Goal: Check status: Check status

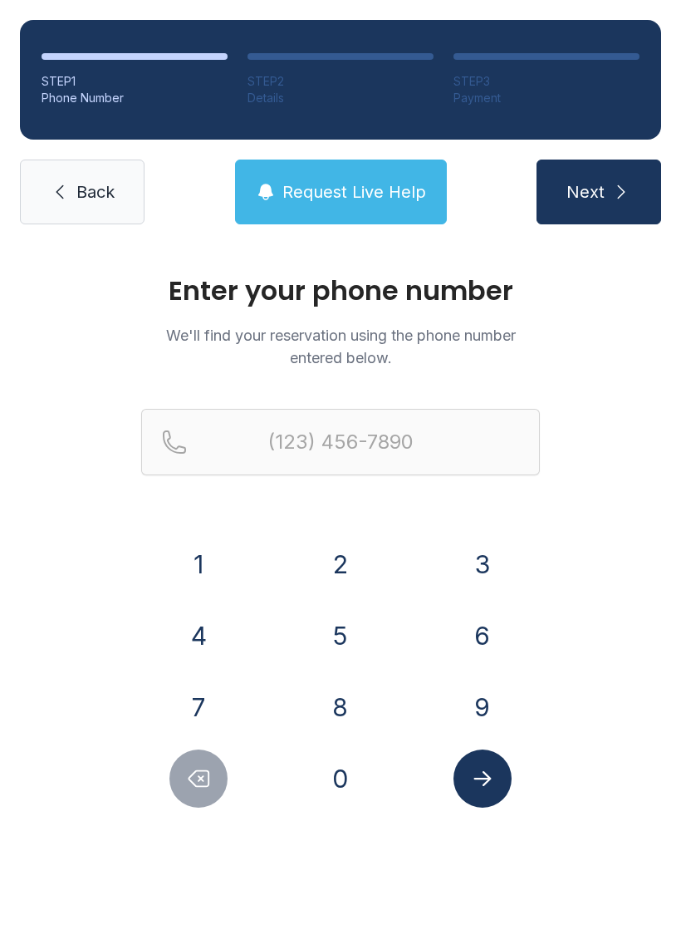
click at [504, 626] on button "6" at bounding box center [483, 635] width 58 height 58
click at [199, 716] on button "7" at bounding box center [198, 707] width 58 height 58
click at [303, 702] on div "8" at bounding box center [340, 707] width 115 height 58
click at [351, 715] on button "8" at bounding box center [341, 707] width 58 height 58
click at [500, 705] on button "9" at bounding box center [483, 707] width 58 height 58
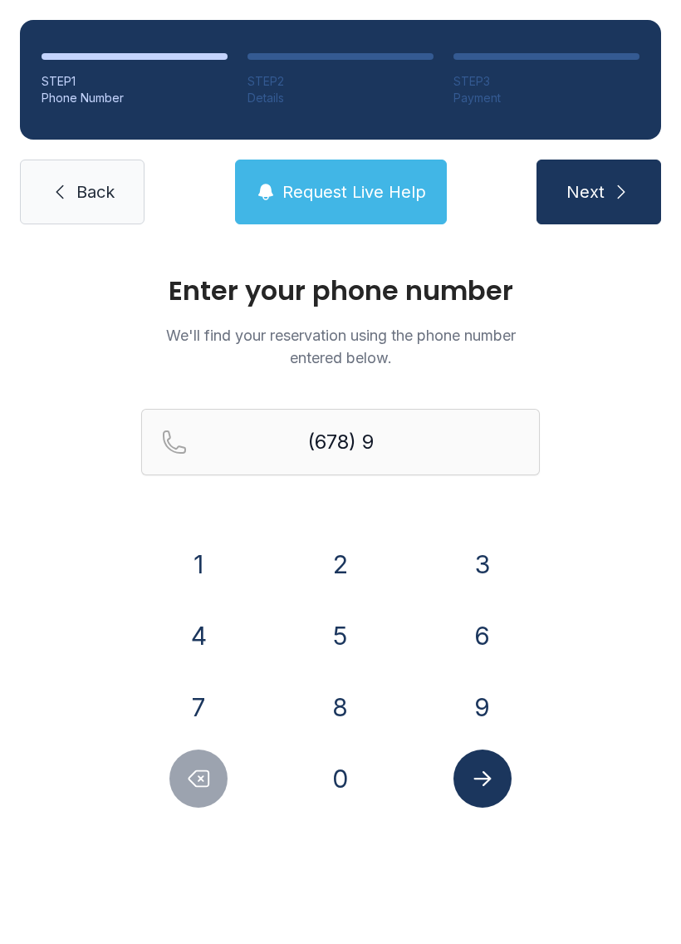
click at [223, 557] on button "1" at bounding box center [198, 564] width 58 height 58
click at [338, 795] on button "0" at bounding box center [341, 778] width 58 height 58
click at [214, 555] on button "1" at bounding box center [198, 564] width 58 height 58
click at [211, 730] on button "7" at bounding box center [198, 707] width 58 height 58
click at [335, 552] on button "2" at bounding box center [341, 564] width 58 height 58
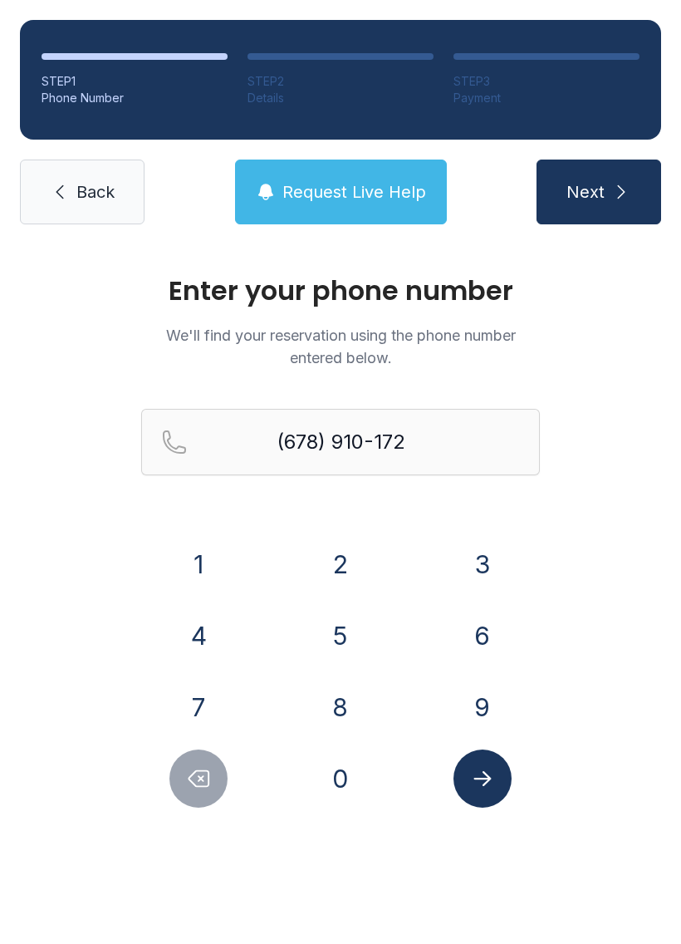
click at [196, 561] on button "1" at bounding box center [198, 564] width 58 height 58
type input "[PHONE_NUMBER]"
click at [499, 800] on button "Submit lookup form" at bounding box center [483, 778] width 58 height 58
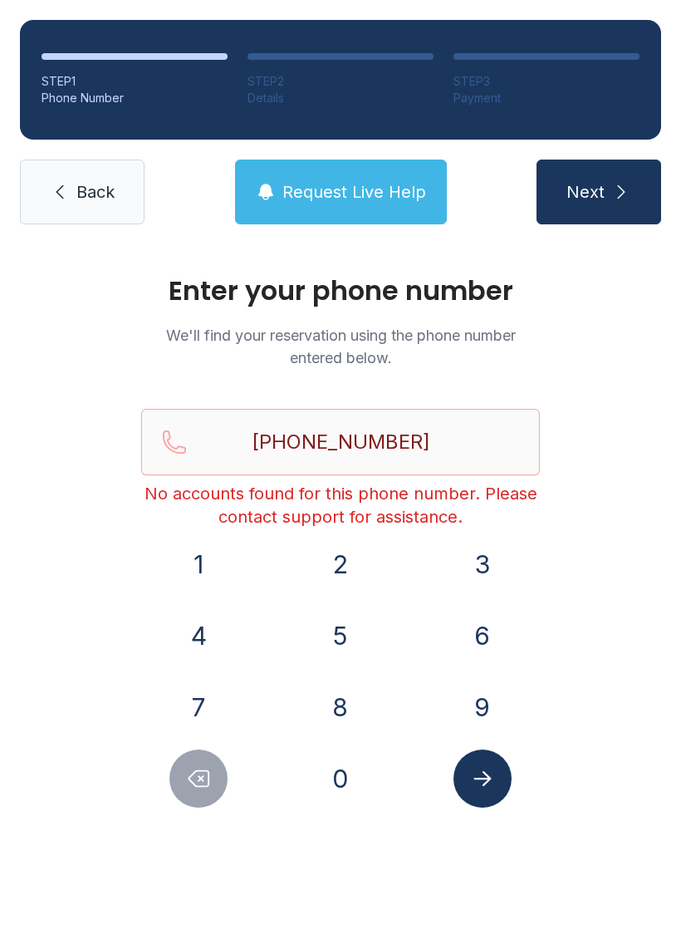
click at [491, 775] on icon "Submit lookup form" at bounding box center [482, 778] width 25 height 25
click at [479, 783] on icon "Submit lookup form" at bounding box center [482, 778] width 25 height 25
click at [399, 202] on span "Request Live Help" at bounding box center [354, 191] width 144 height 23
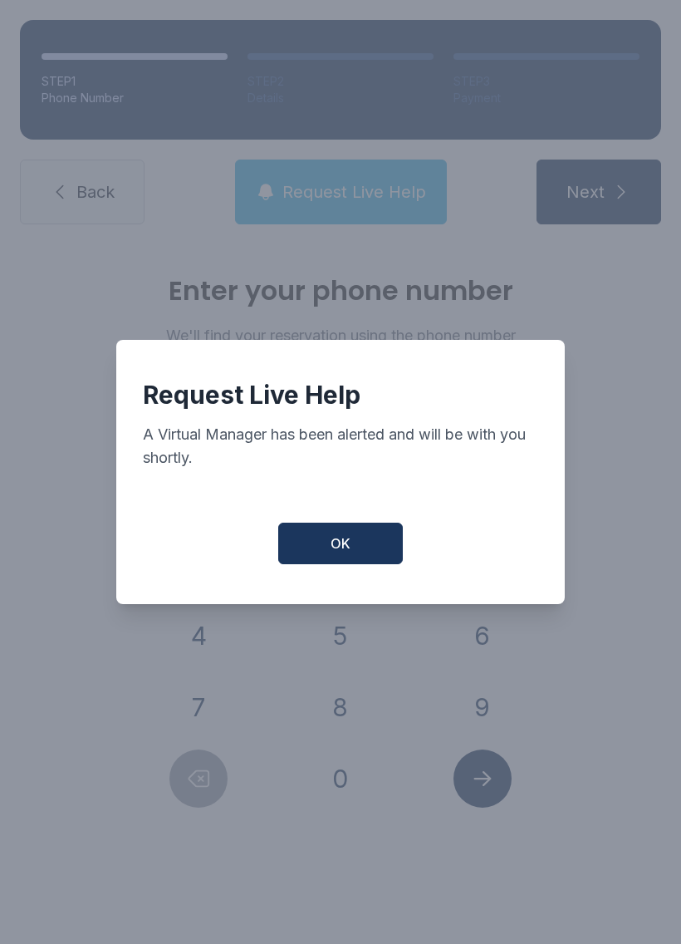
click at [355, 549] on button "OK" at bounding box center [340, 544] width 125 height 42
